Goal: Information Seeking & Learning: Compare options

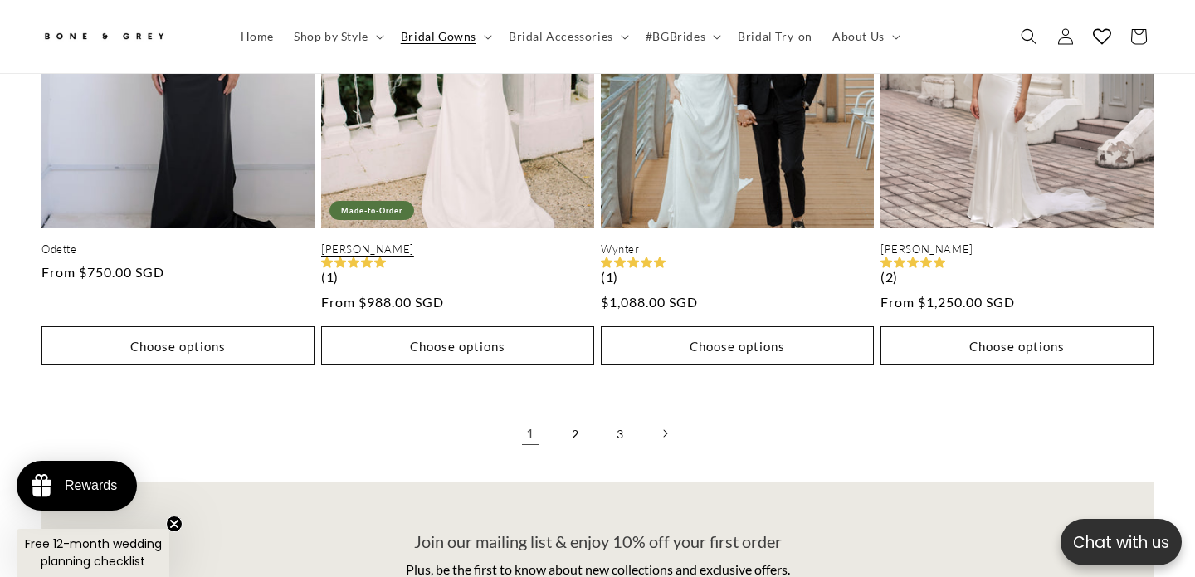
scroll to position [4287, 0]
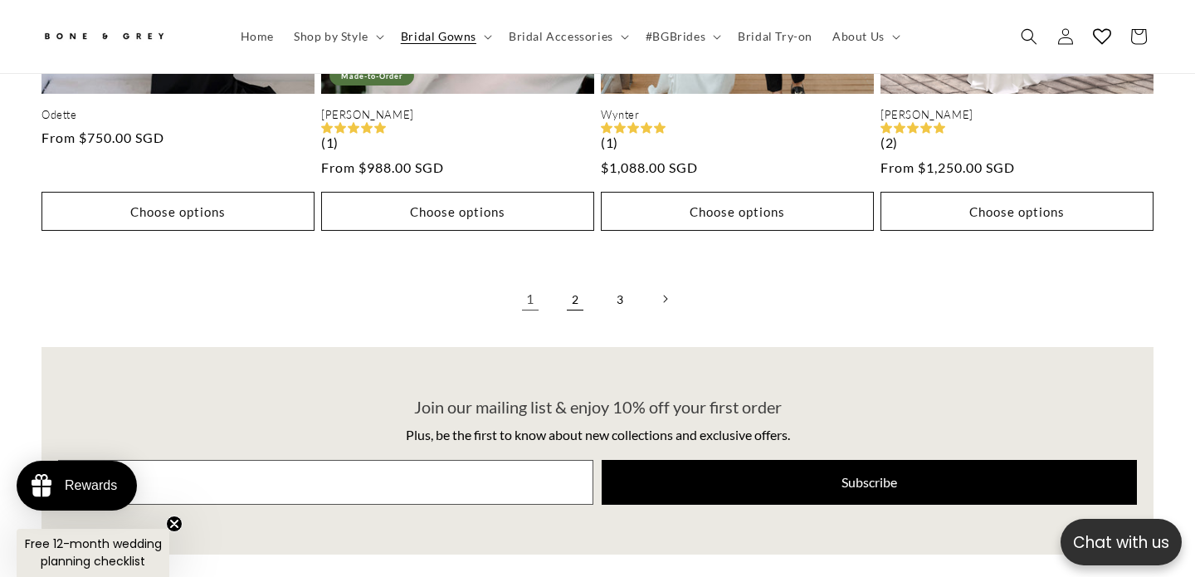
click at [583, 281] on link "2" at bounding box center [575, 299] width 37 height 37
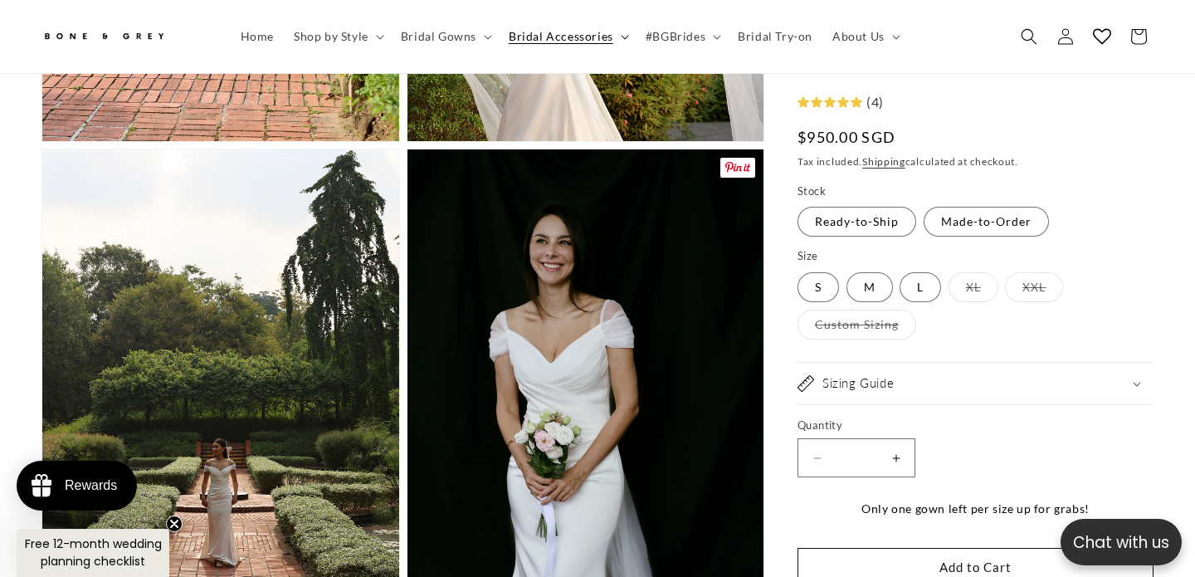
scroll to position [0, 403]
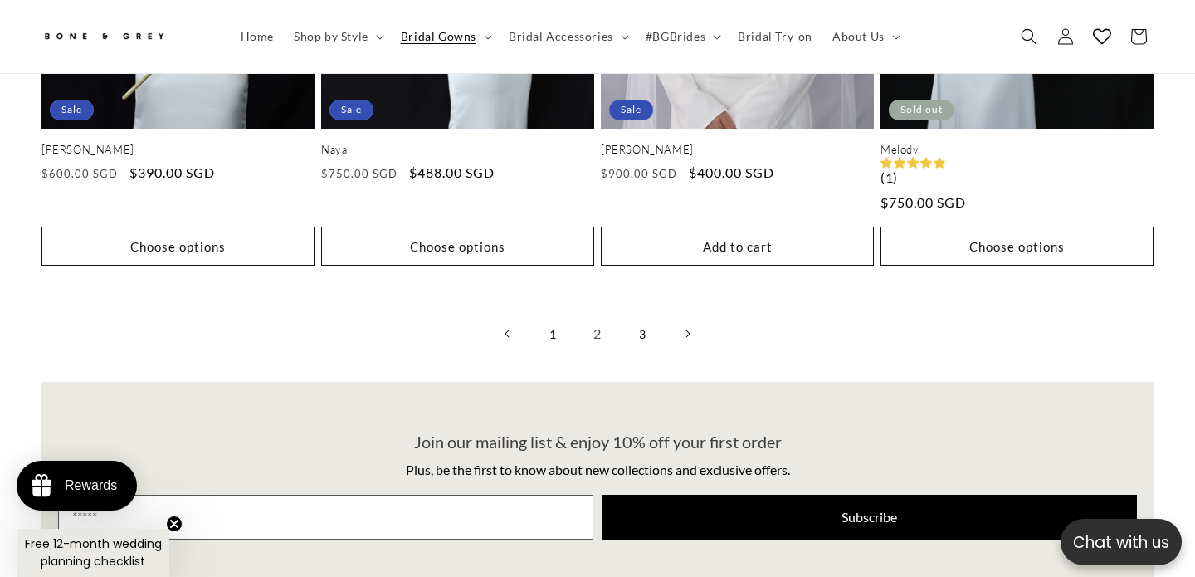
scroll to position [4244, 0]
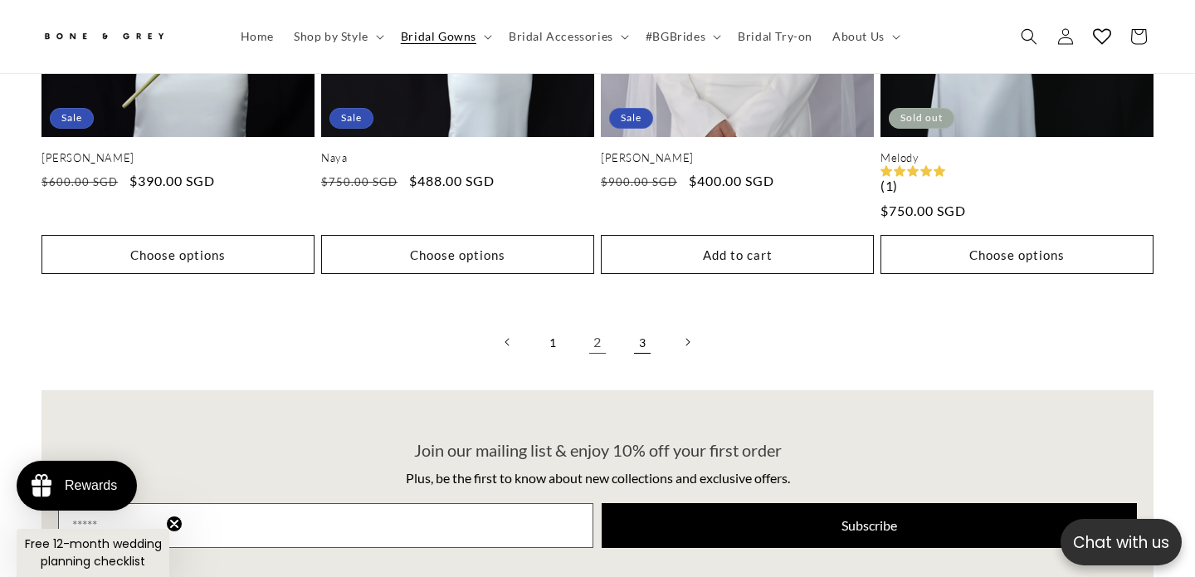
click at [632, 324] on link "3" at bounding box center [642, 342] width 37 height 37
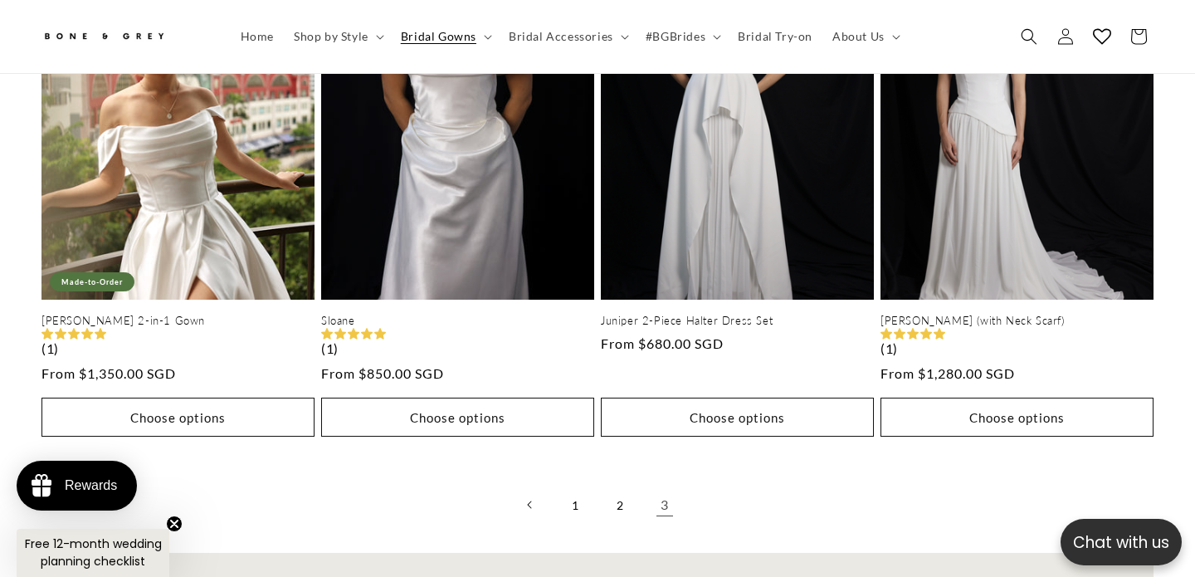
scroll to position [0, 807]
click at [576, 486] on link "1" at bounding box center [575, 504] width 37 height 37
